Goal: Register for event/course

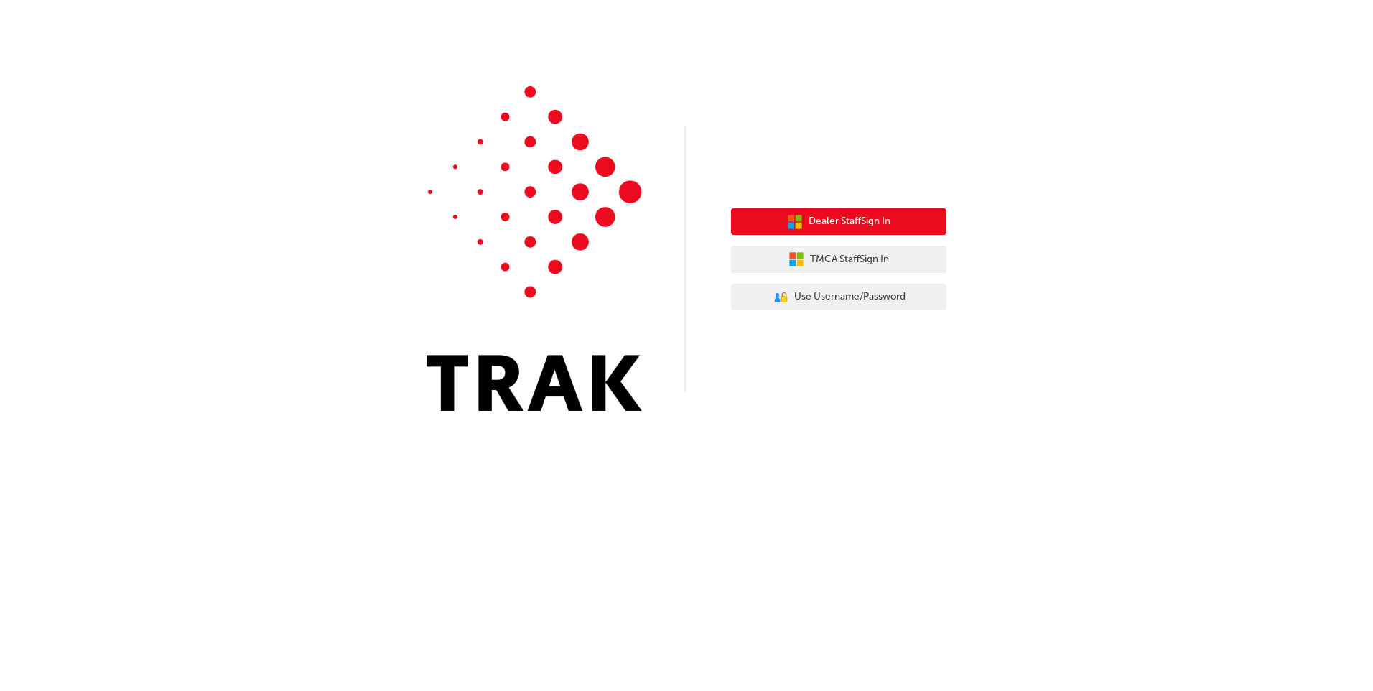
click at [843, 212] on button "Dealer Staff Sign In" at bounding box center [838, 221] width 215 height 27
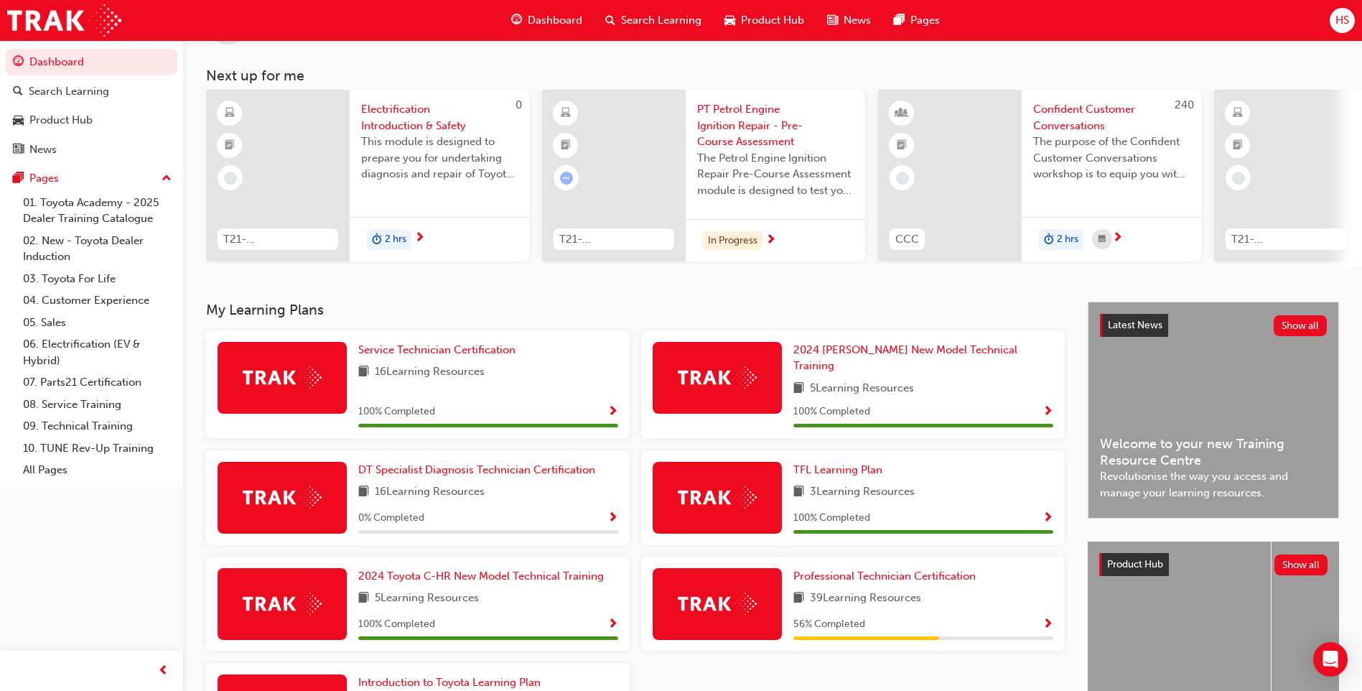
scroll to position [72, 0]
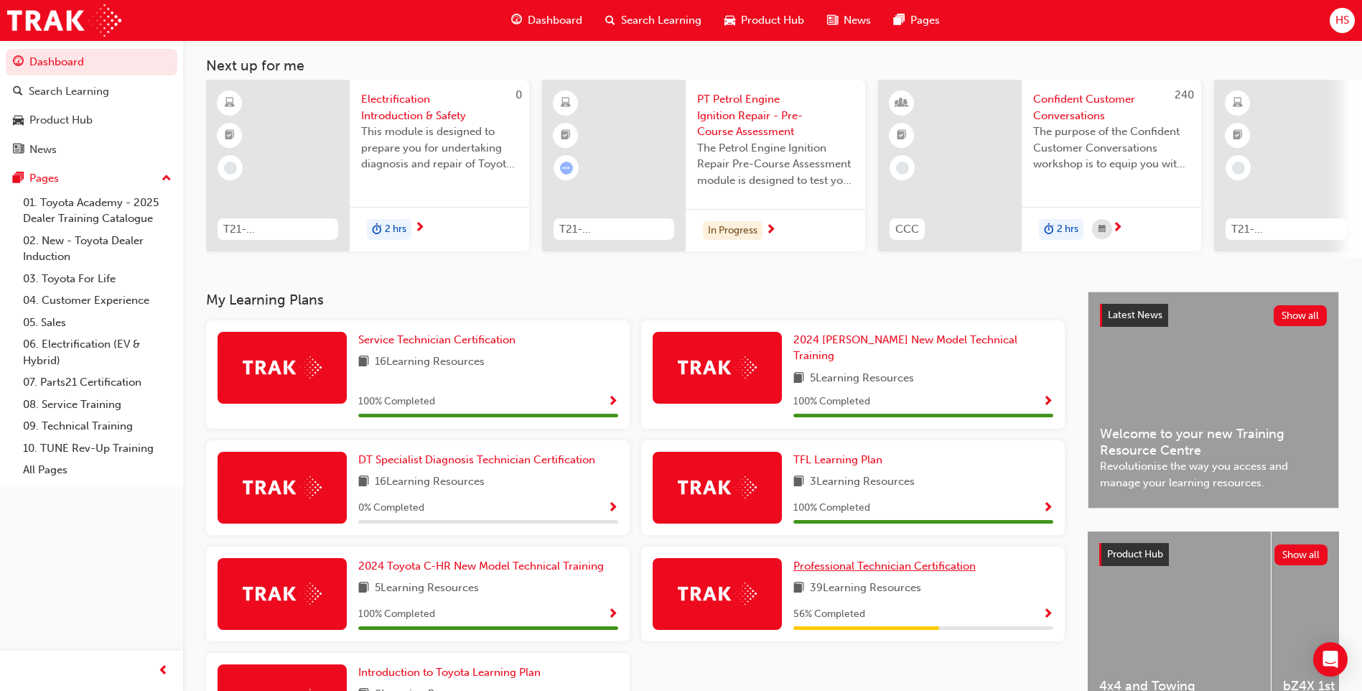
click at [870, 562] on span "Professional Technician Certification" at bounding box center [884, 565] width 182 height 13
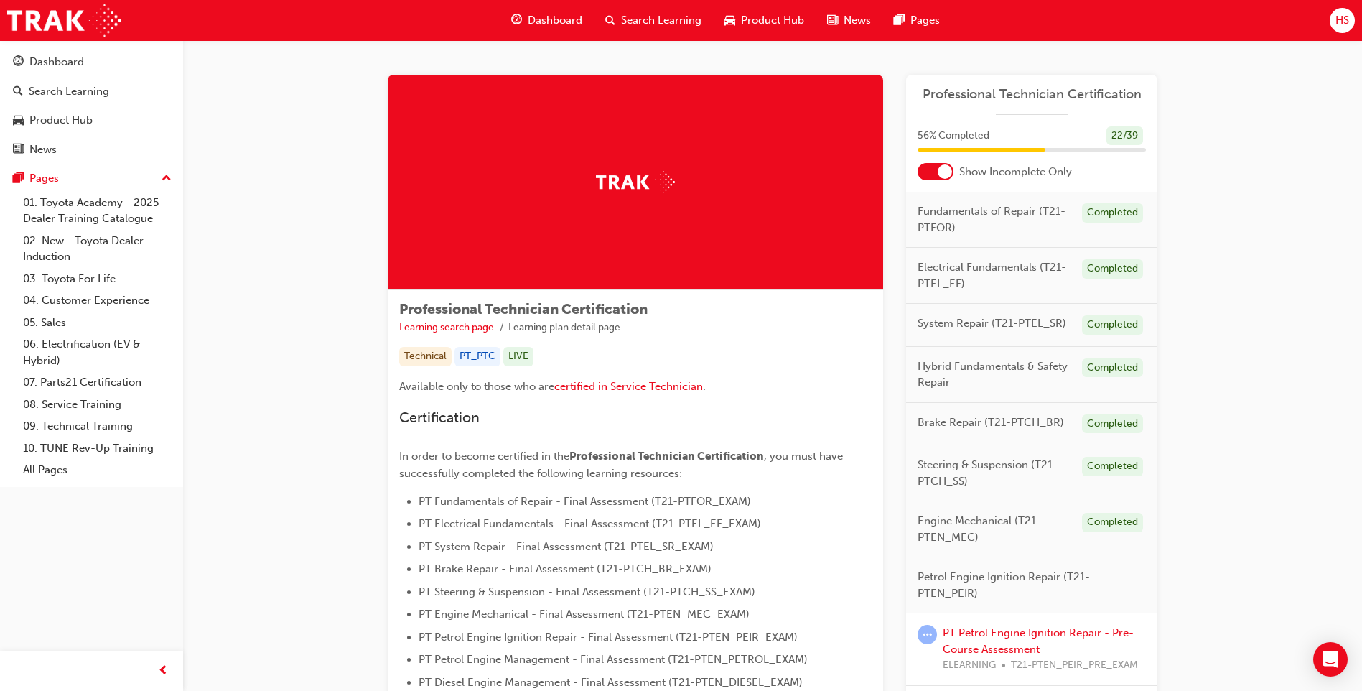
click at [939, 172] on div at bounding box center [945, 171] width 14 height 14
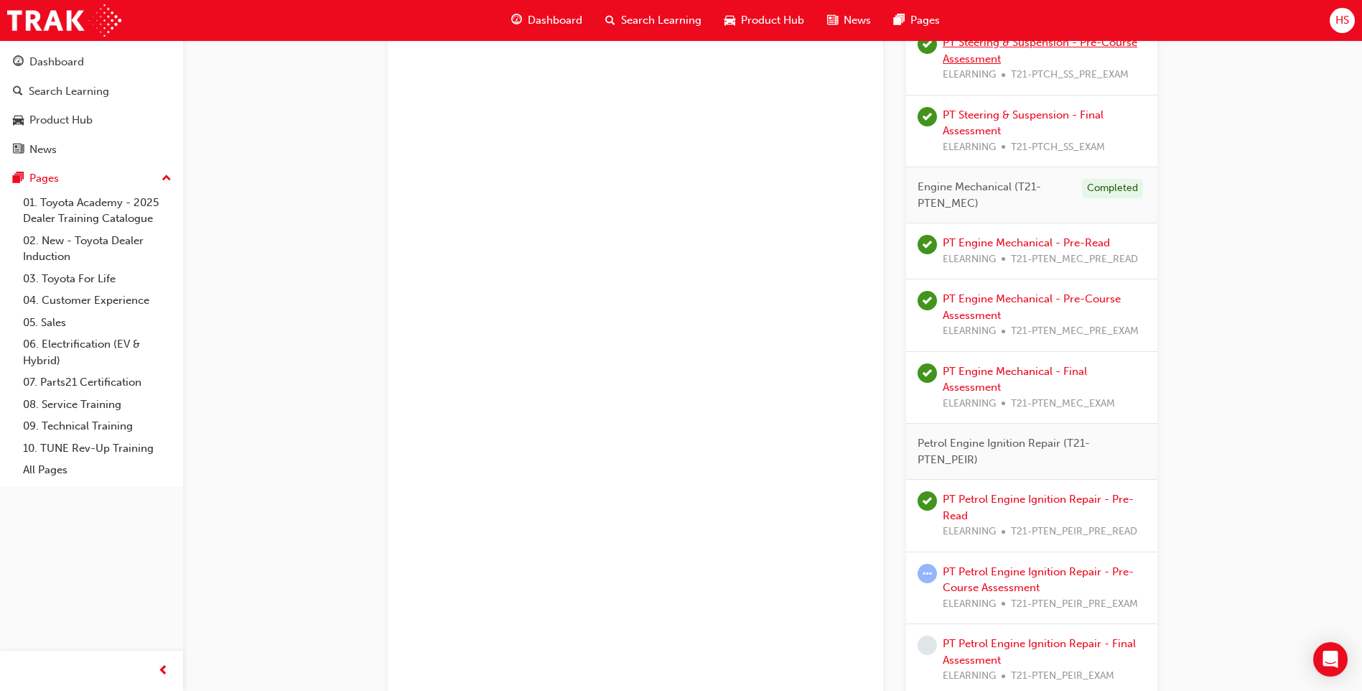
scroll to position [1579, 0]
